Goal: Task Accomplishment & Management: Complete application form

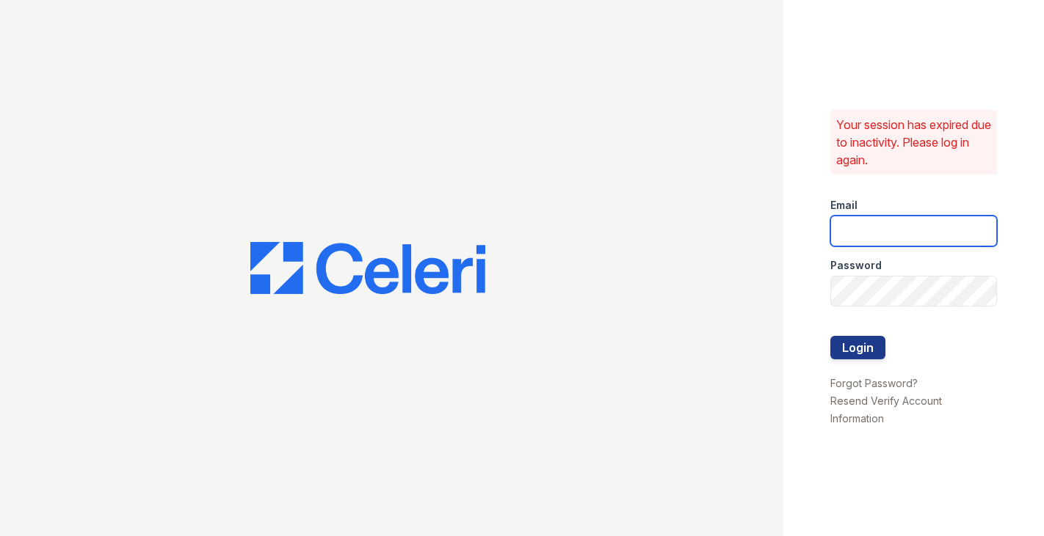
type input "[PERSON_NAME][EMAIL_ADDRESS][DOMAIN_NAME]"
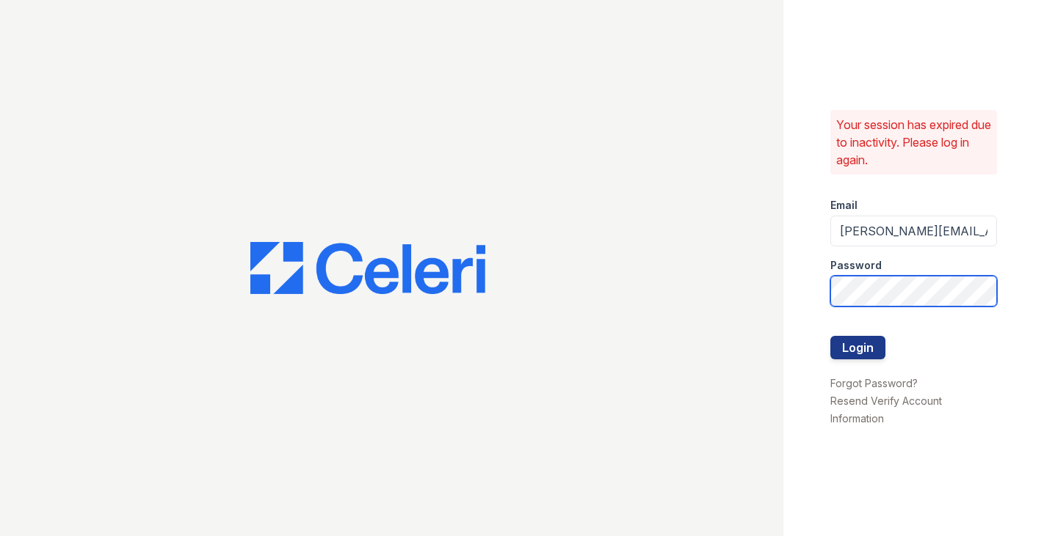
click at [856, 347] on button "Login" at bounding box center [857, 347] width 55 height 23
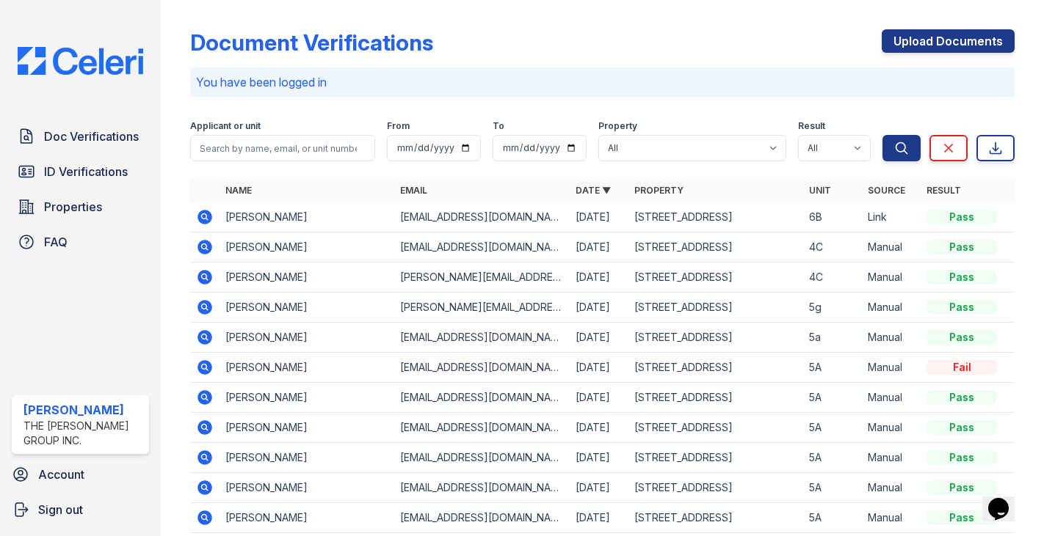
scroll to position [7, 0]
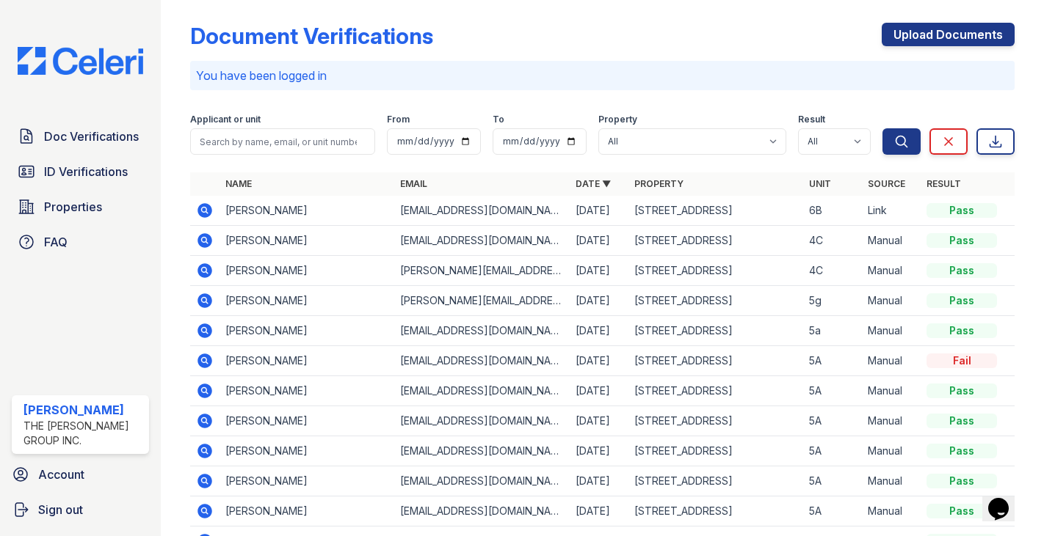
click at [256, 212] on td "JESSICA WANG" at bounding box center [306, 211] width 175 height 30
click at [196, 209] on icon at bounding box center [205, 211] width 18 height 18
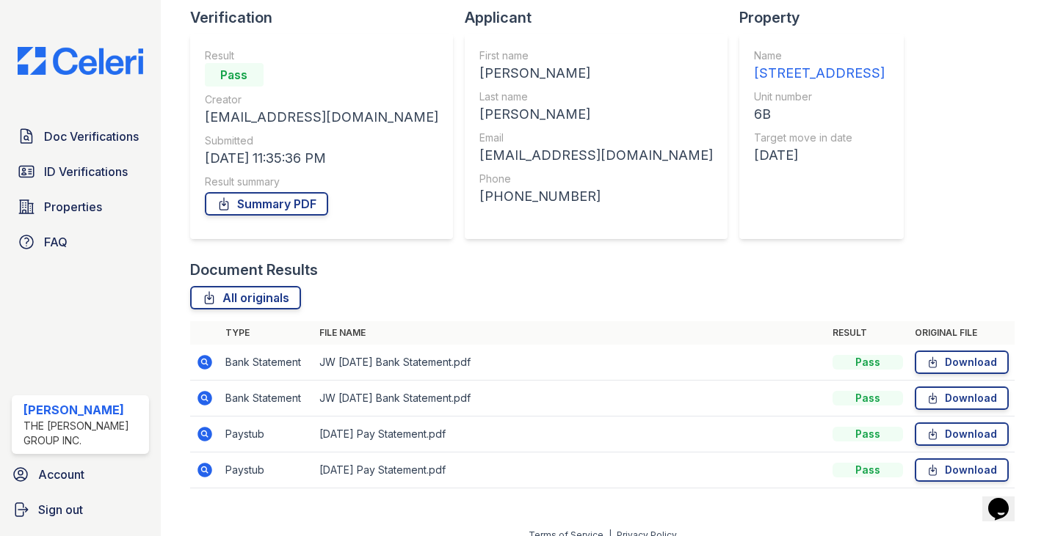
scroll to position [101, 0]
click at [196, 363] on icon at bounding box center [205, 363] width 18 height 18
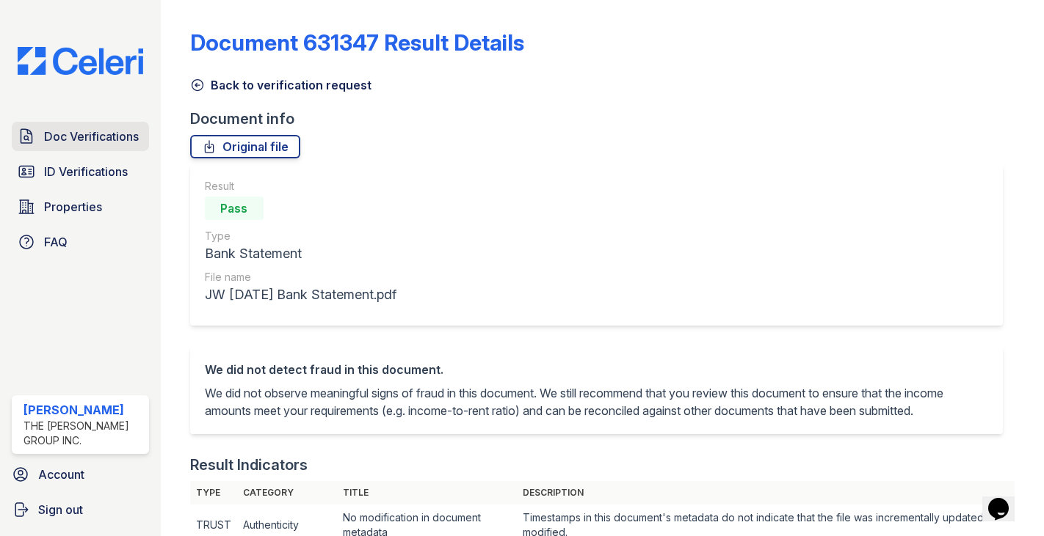
click at [108, 144] on span "Doc Verifications" at bounding box center [91, 137] width 95 height 18
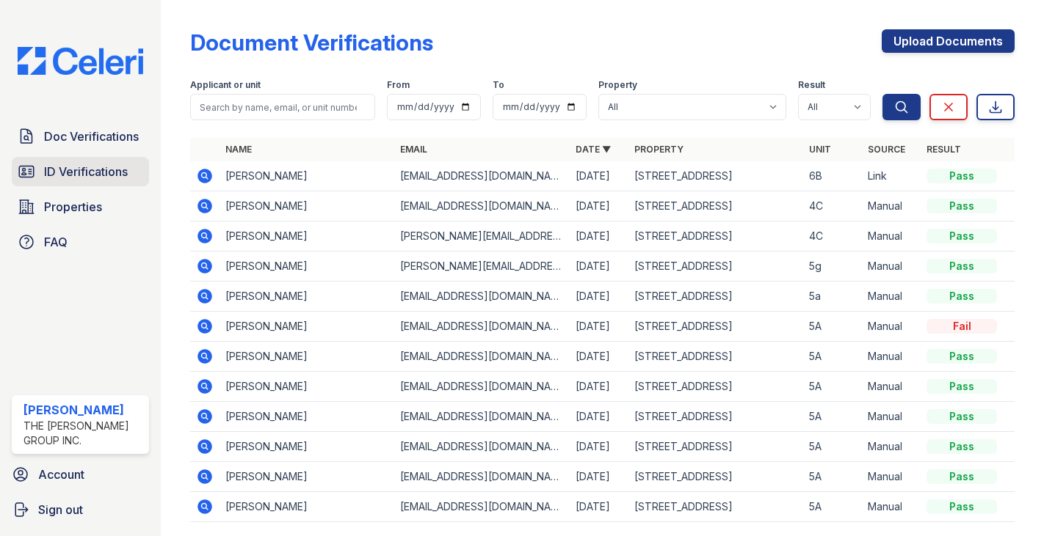
click at [98, 174] on span "ID Verifications" at bounding box center [86, 172] width 84 height 18
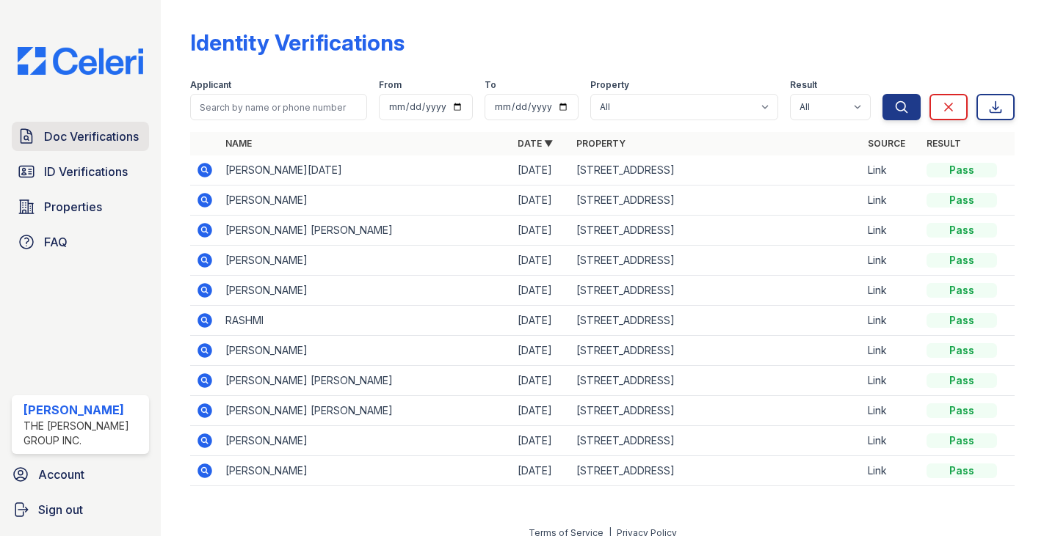
click at [110, 143] on span "Doc Verifications" at bounding box center [91, 137] width 95 height 18
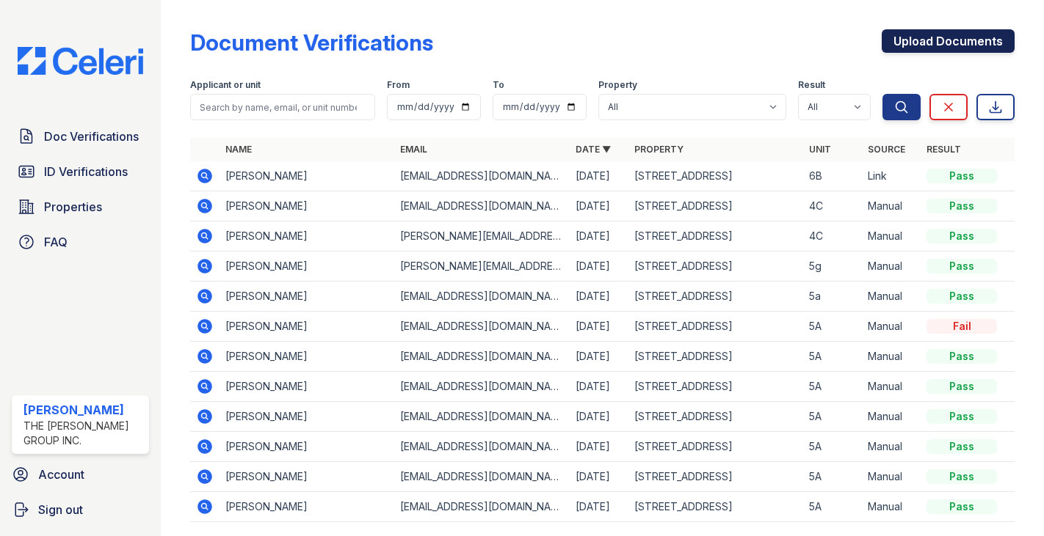
click at [939, 45] on link "Upload Documents" at bounding box center [947, 40] width 133 height 23
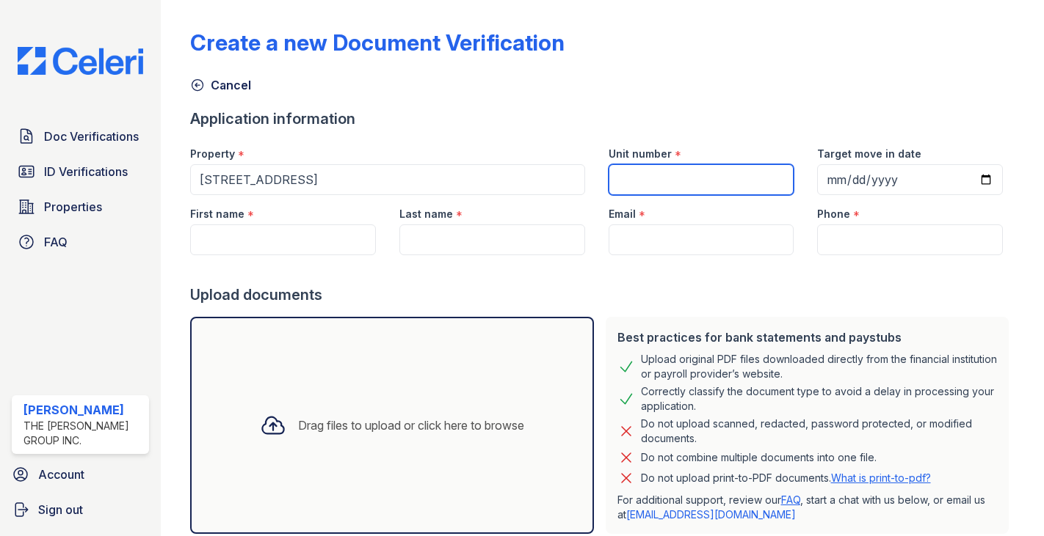
click at [638, 178] on input "Unit number" at bounding box center [701, 179] width 186 height 31
type input "8D"
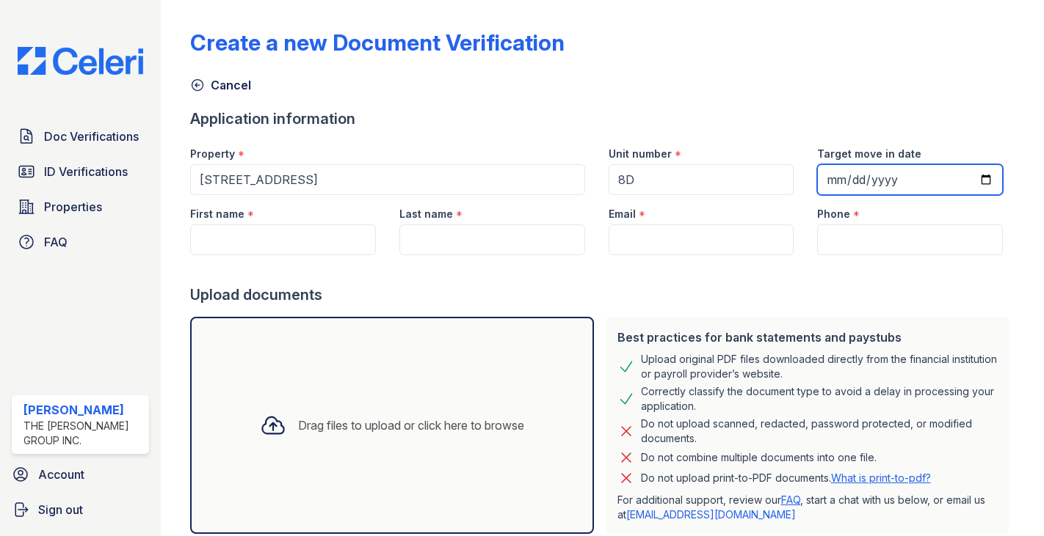
click at [872, 164] on input "Target move in date" at bounding box center [910, 179] width 186 height 31
type input "2025-10-18"
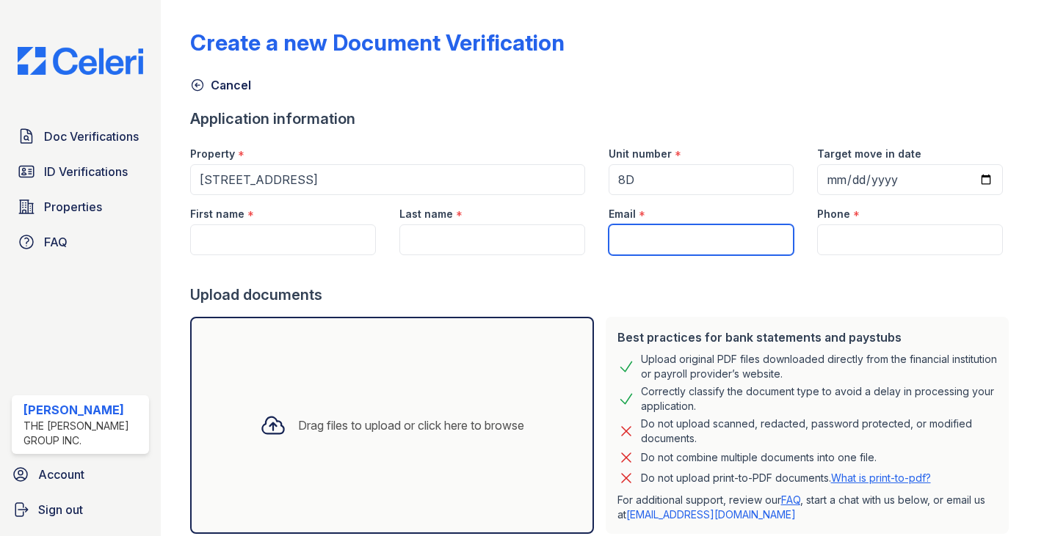
paste input "[DATE][EMAIL_ADDRESS][DOMAIN_NAME]"
type input "[DATE][EMAIL_ADDRESS][DOMAIN_NAME]"
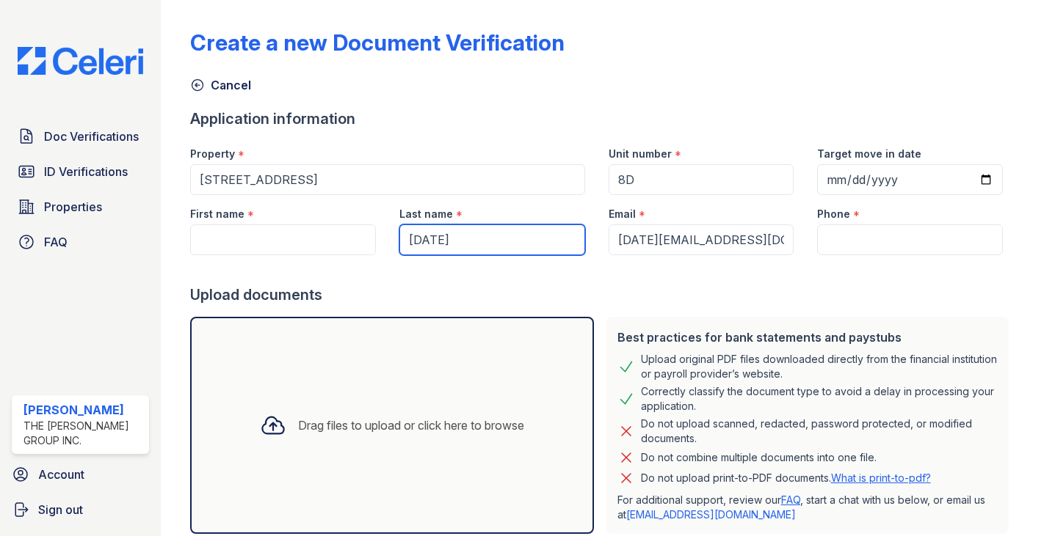
type input "[DATE]"
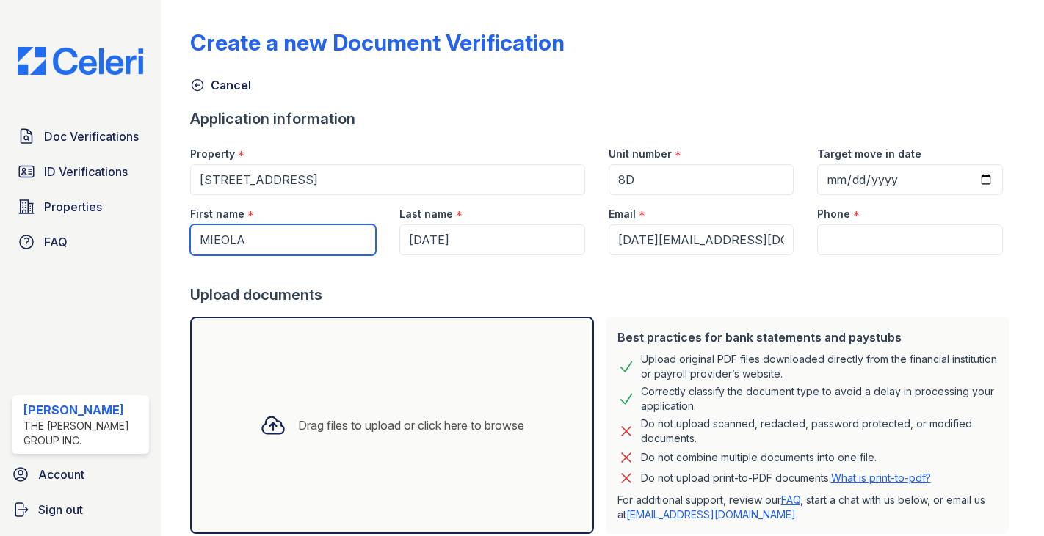
type input "MIEOLA"
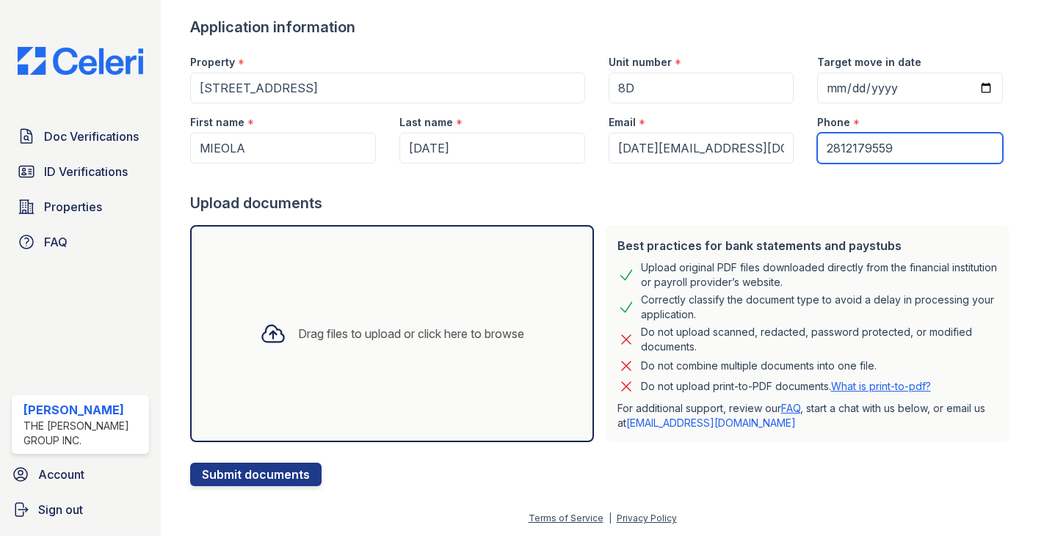
scroll to position [92, 0]
type input "2812179559"
click at [447, 341] on div "Drag files to upload or click here to browse" at bounding box center [411, 334] width 226 height 18
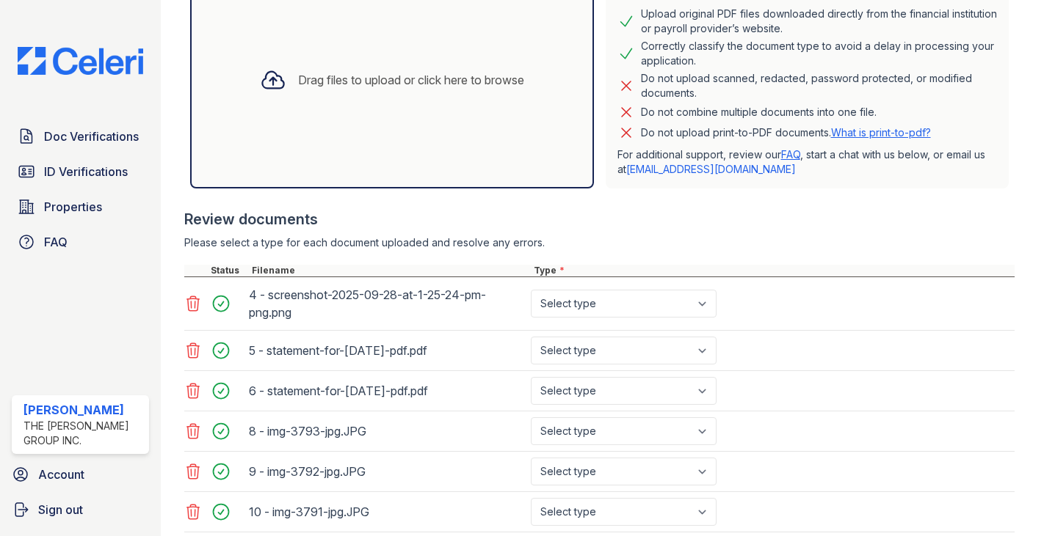
scroll to position [240, 0]
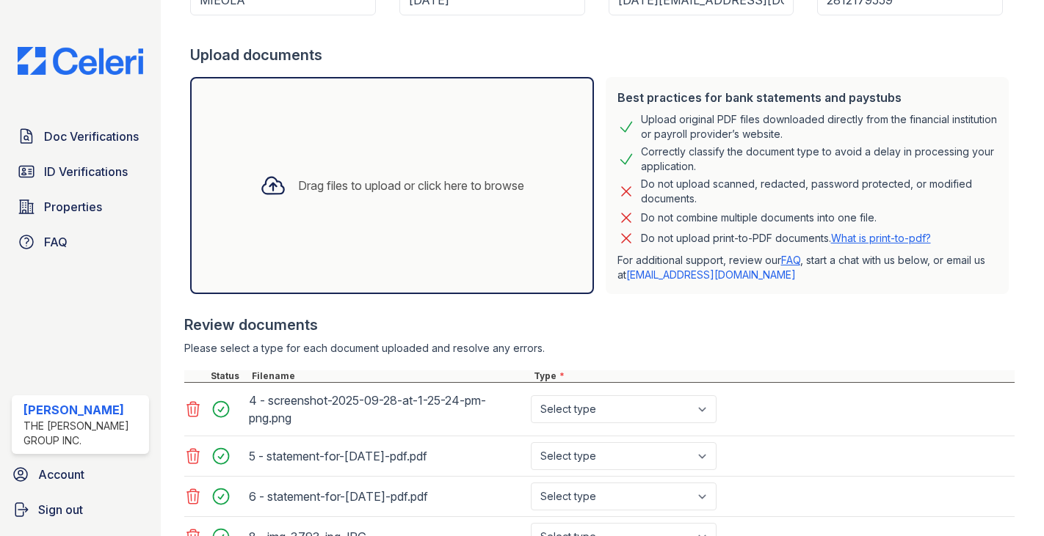
click at [455, 184] on div "Drag files to upload or click here to browse" at bounding box center [411, 186] width 226 height 18
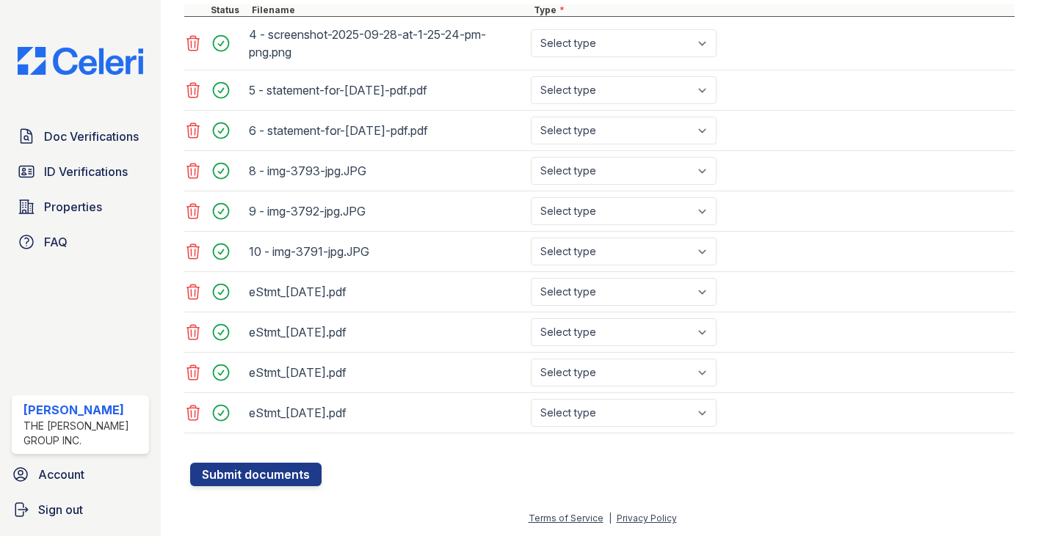
scroll to position [606, 0]
select select "bank_statement"
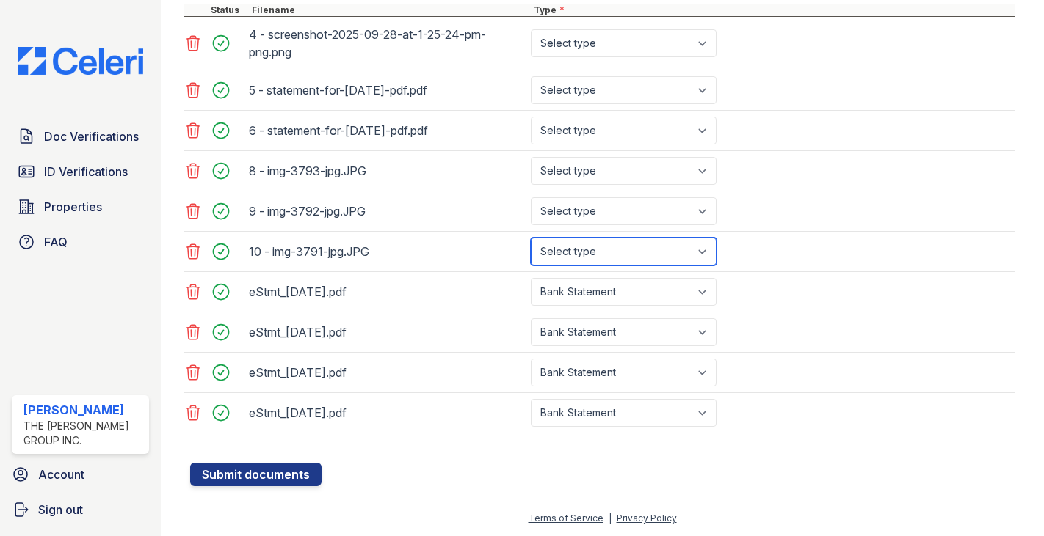
select select "tax_documents"
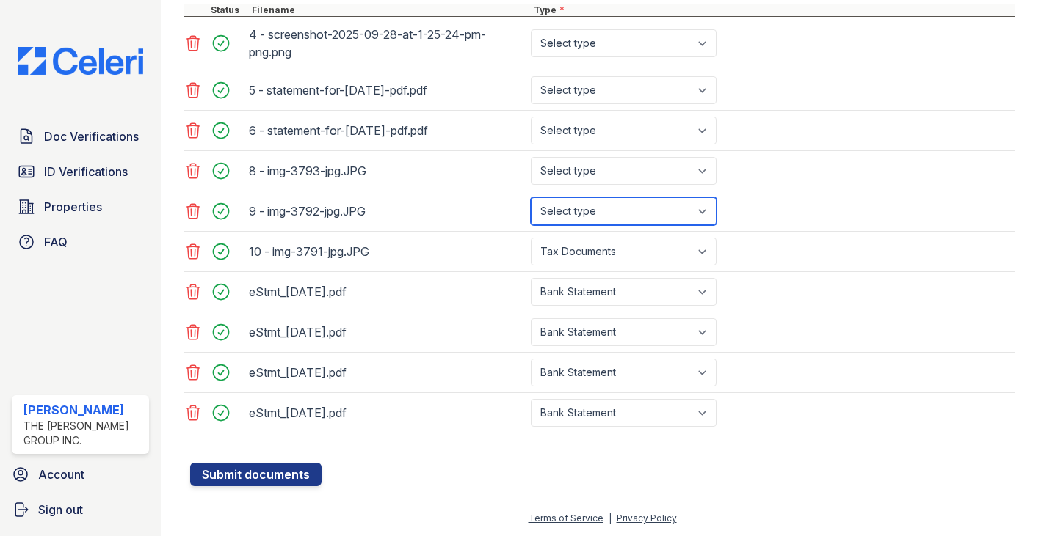
select select "tax_documents"
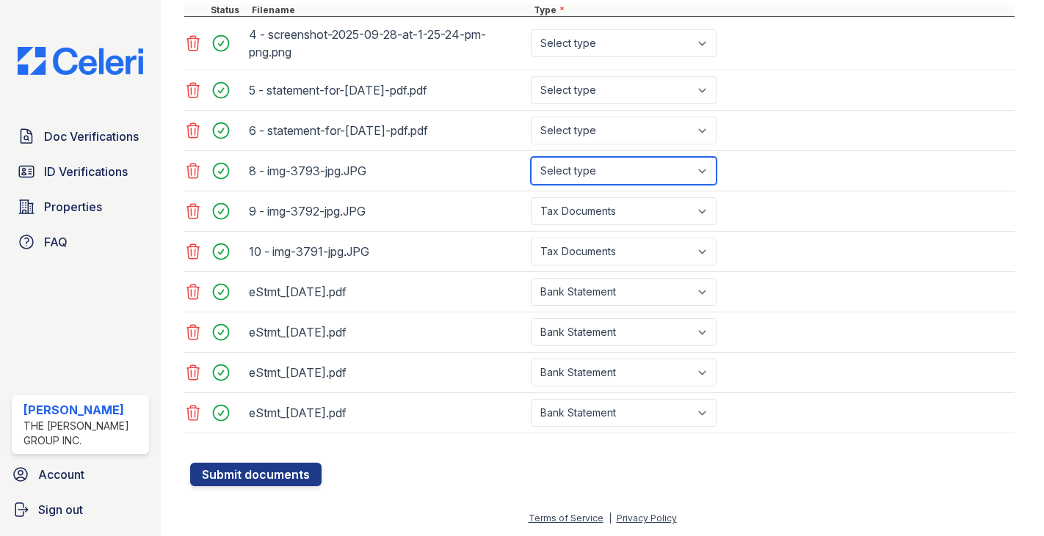
select select "tax_documents"
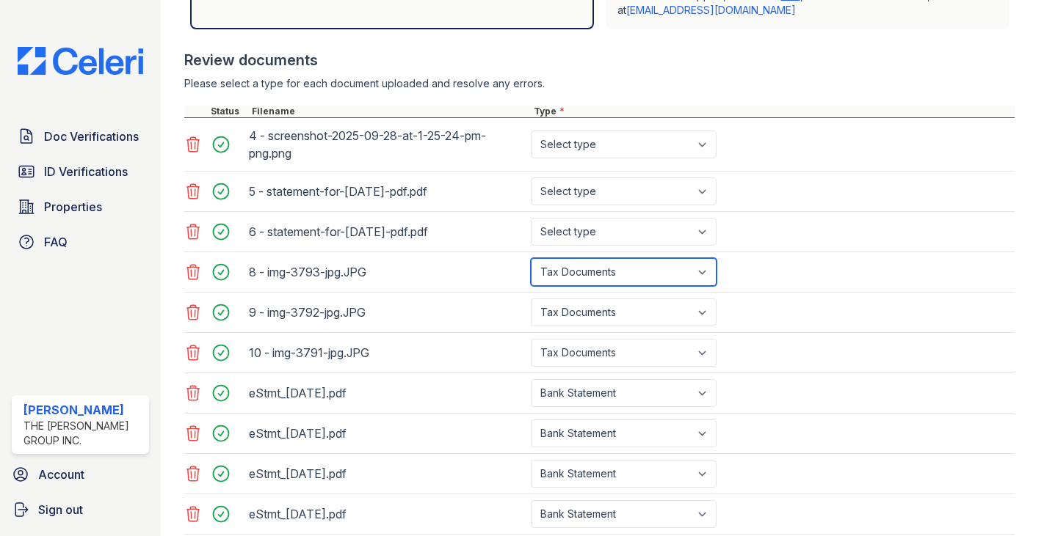
scroll to position [494, 0]
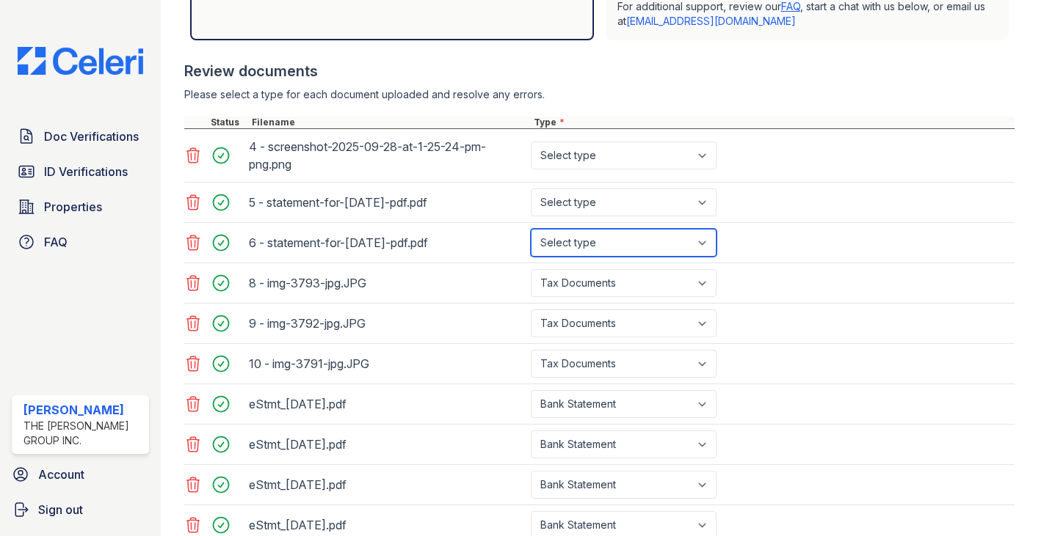
select select "paystub"
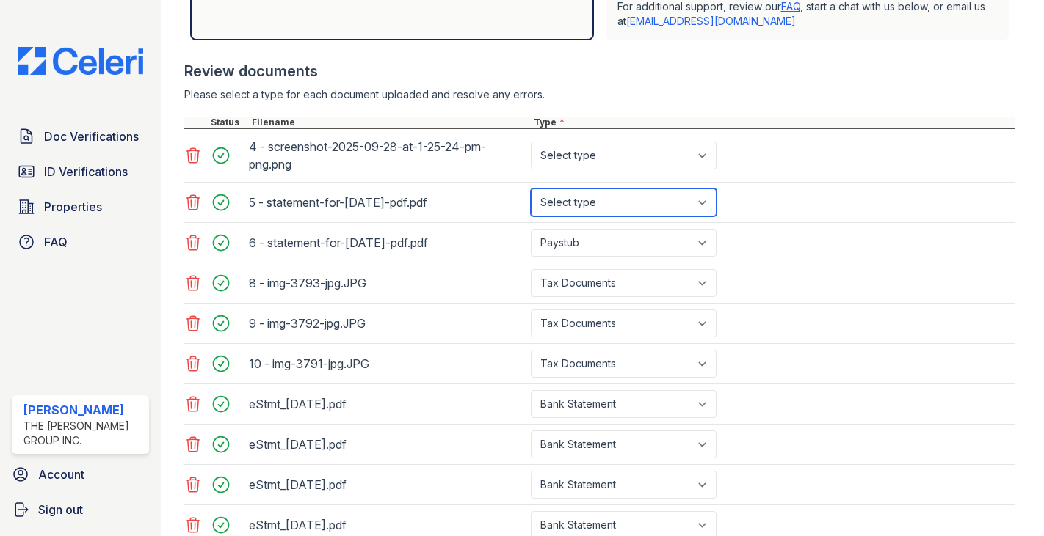
select select "paystub"
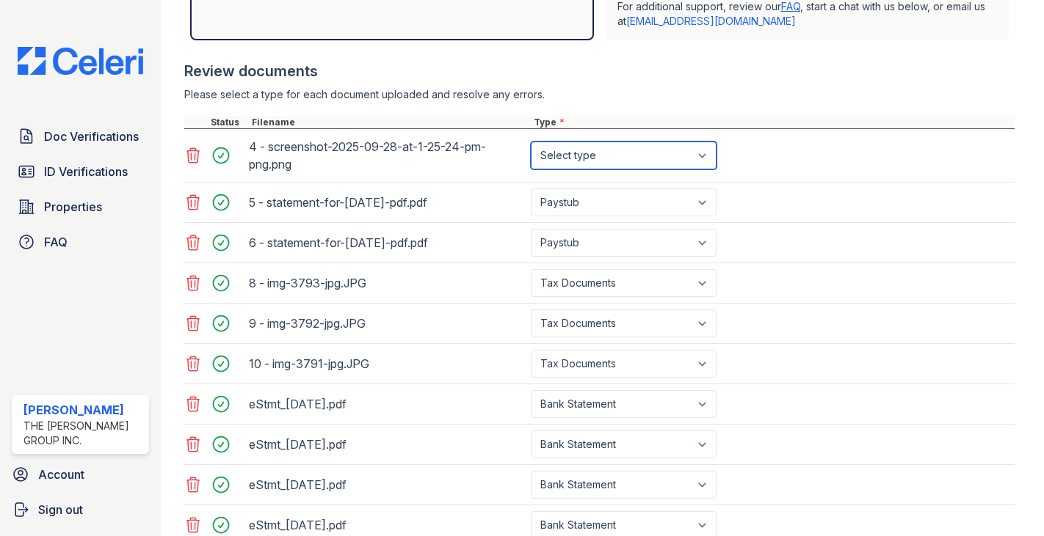
select select "offer_letter"
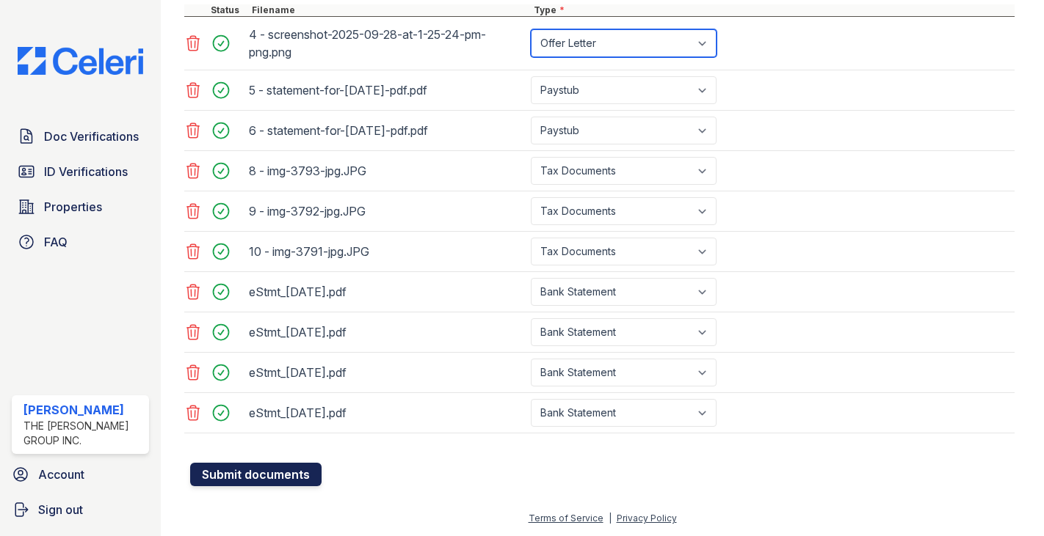
scroll to position [606, 0]
click at [263, 467] on button "Submit documents" at bounding box center [255, 474] width 131 height 23
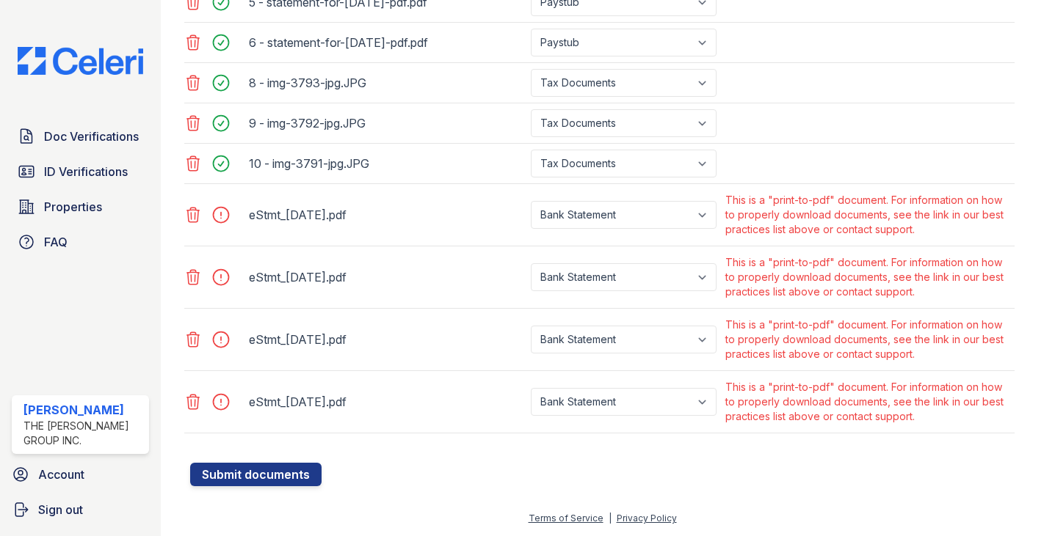
scroll to position [735, 0]
click at [194, 222] on icon at bounding box center [193, 215] width 12 height 15
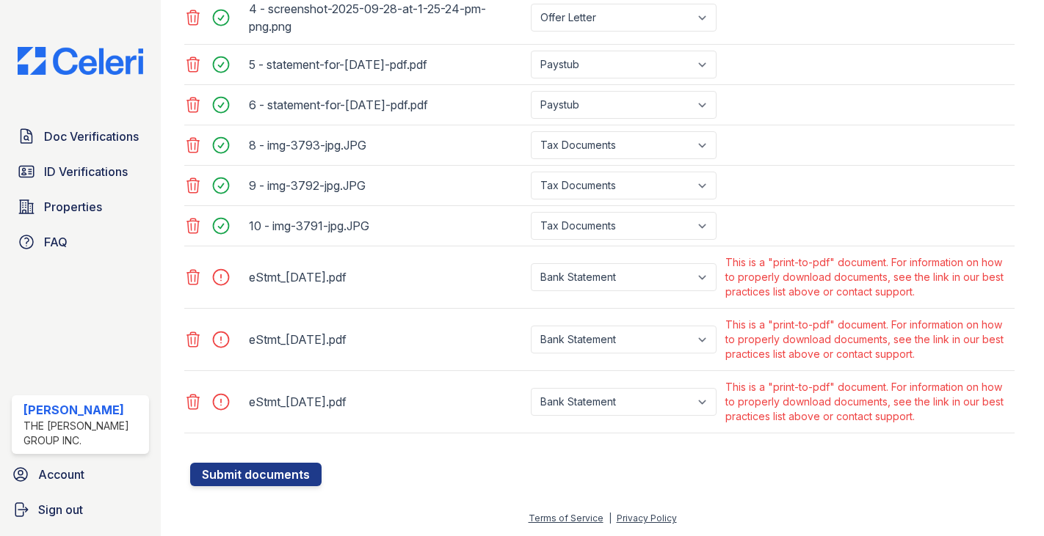
click at [186, 270] on icon at bounding box center [193, 278] width 18 height 18
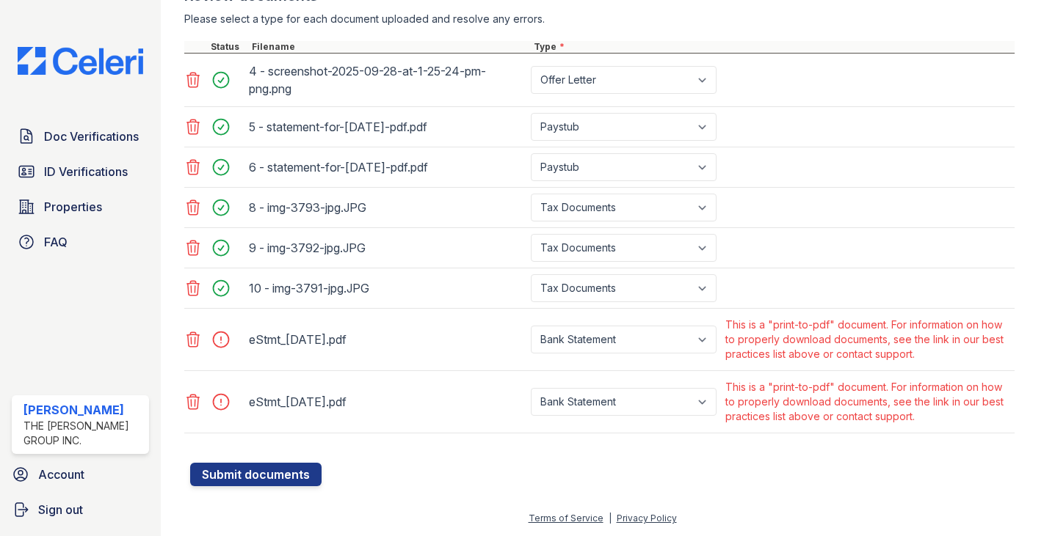
click at [195, 333] on icon at bounding box center [193, 339] width 12 height 15
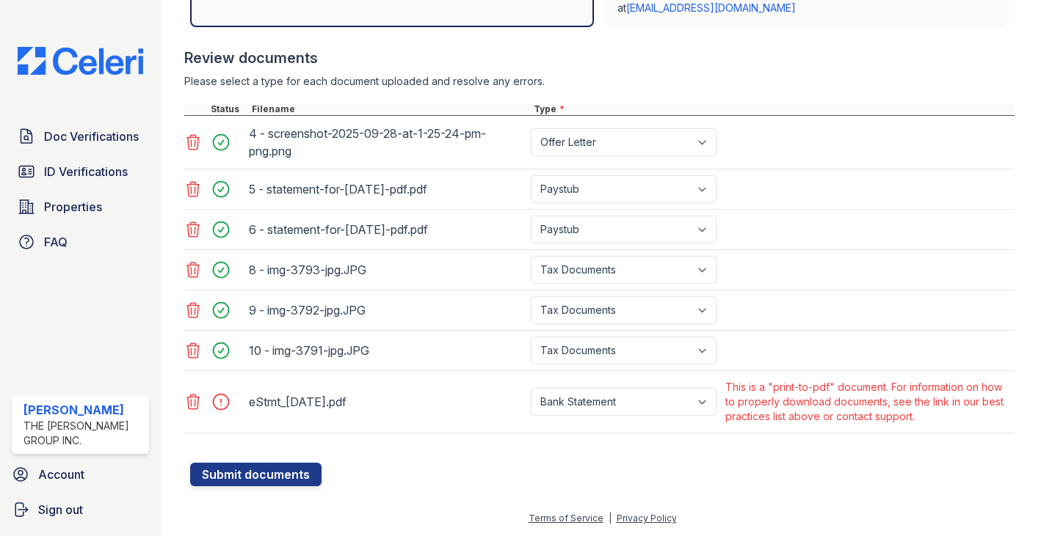
click at [192, 402] on icon at bounding box center [193, 402] width 12 height 15
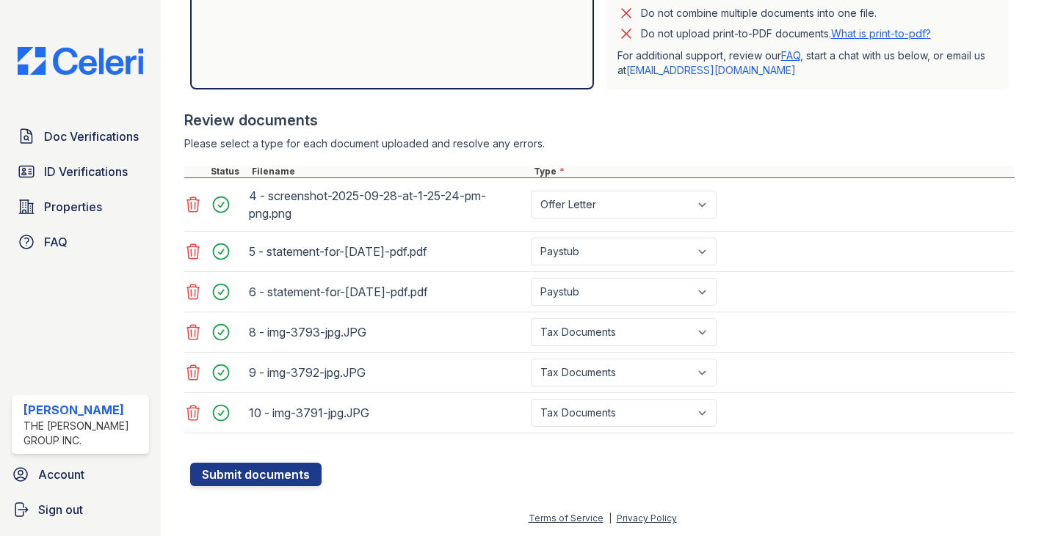
scroll to position [486, 0]
click at [269, 476] on button "Submit documents" at bounding box center [255, 474] width 131 height 23
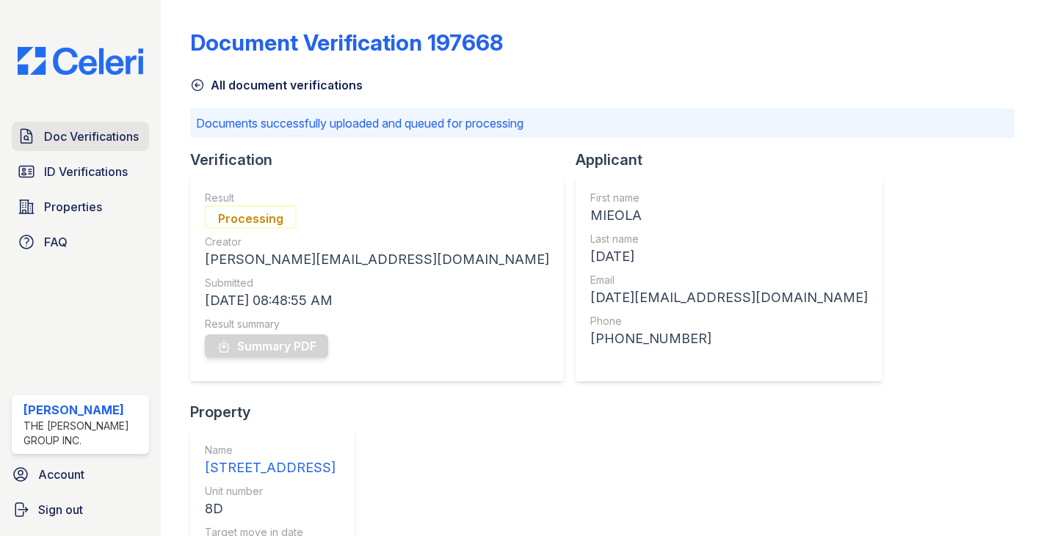
click at [87, 140] on span "Doc Verifications" at bounding box center [91, 137] width 95 height 18
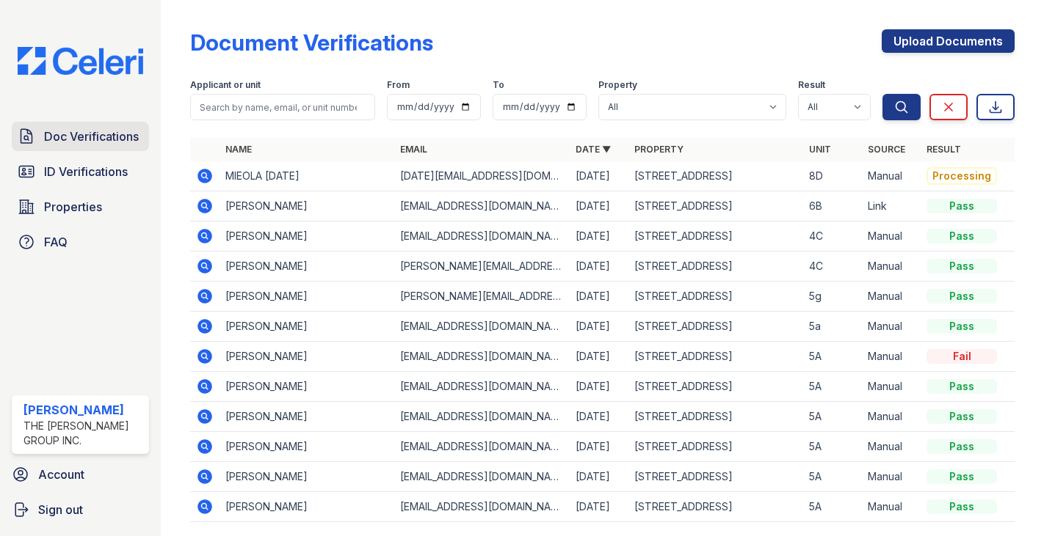
click at [131, 141] on span "Doc Verifications" at bounding box center [91, 137] width 95 height 18
click at [202, 175] on icon at bounding box center [205, 176] width 18 height 18
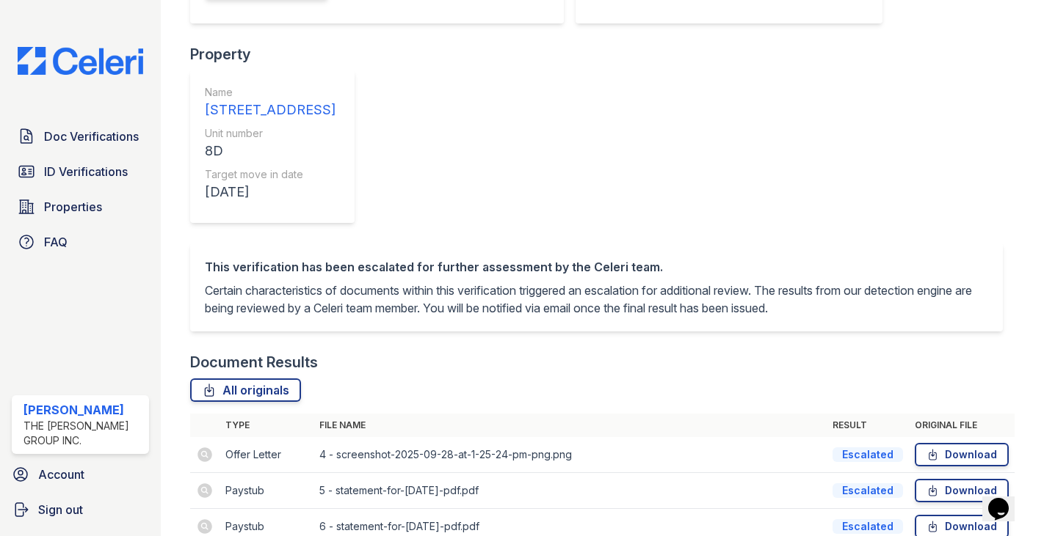
scroll to position [316, 0]
click at [492, 353] on div "Document Results" at bounding box center [602, 363] width 824 height 21
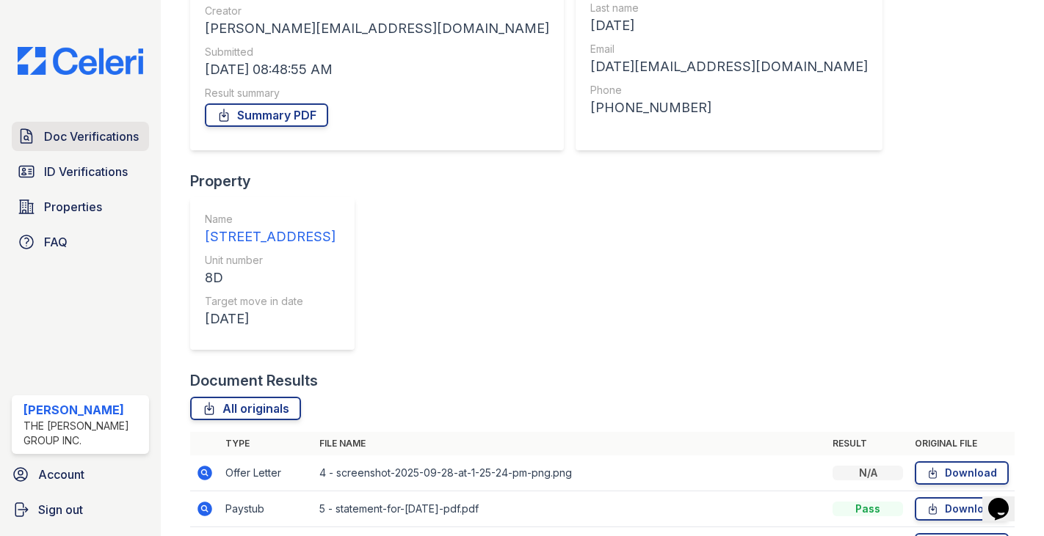
click at [123, 127] on link "Doc Verifications" at bounding box center [80, 136] width 137 height 29
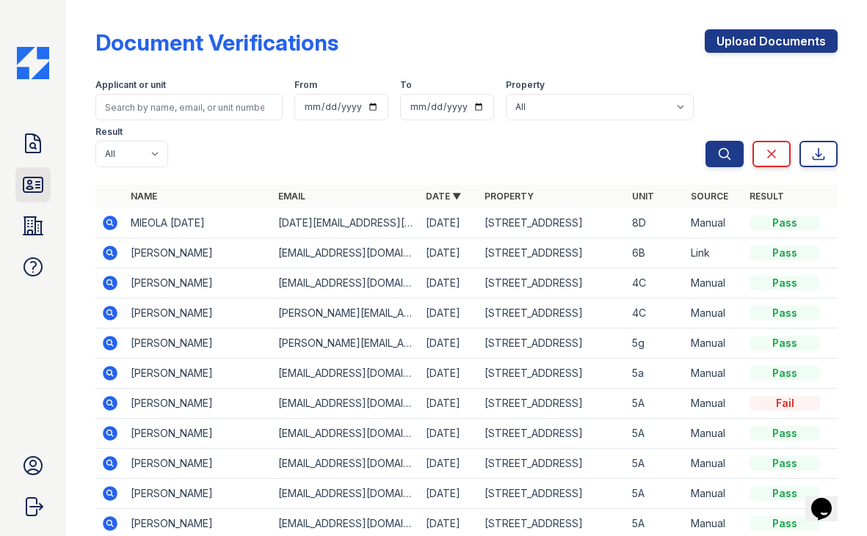
click at [34, 178] on icon at bounding box center [32, 185] width 19 height 15
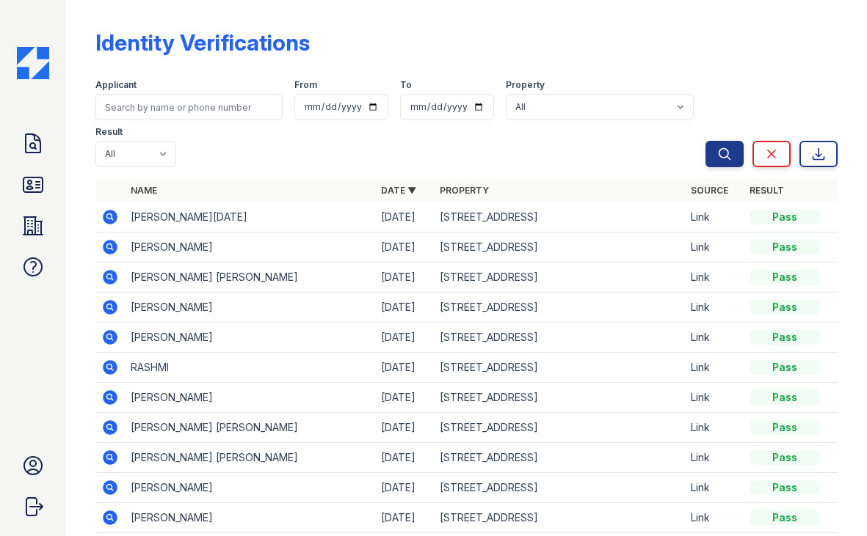
click at [109, 216] on icon at bounding box center [109, 216] width 4 height 4
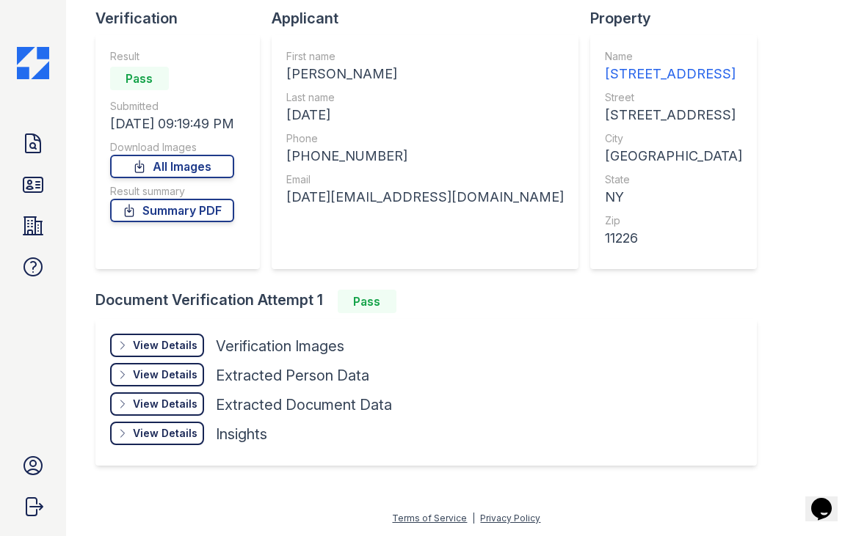
scroll to position [101, 0]
click at [212, 171] on link "All Images" at bounding box center [172, 166] width 124 height 23
